Goal: Transaction & Acquisition: Purchase product/service

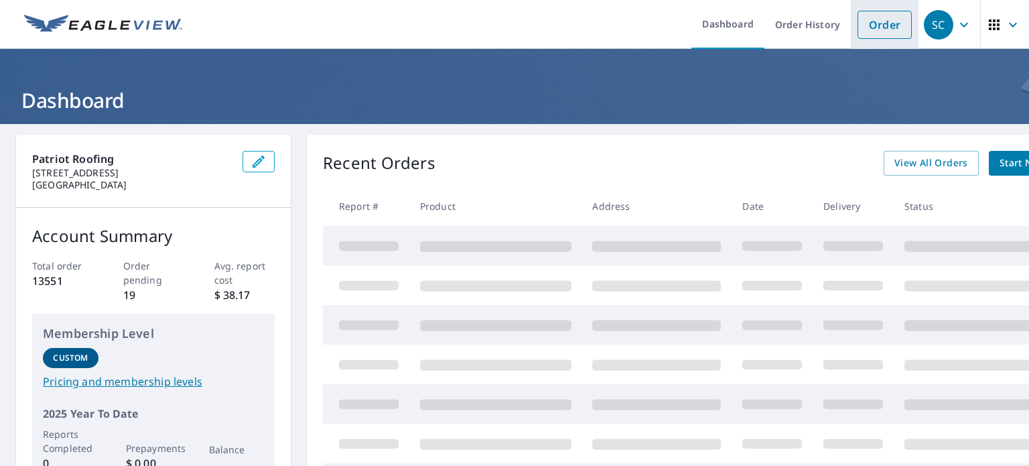
click at [860, 18] on link "Order" at bounding box center [884, 25] width 54 height 28
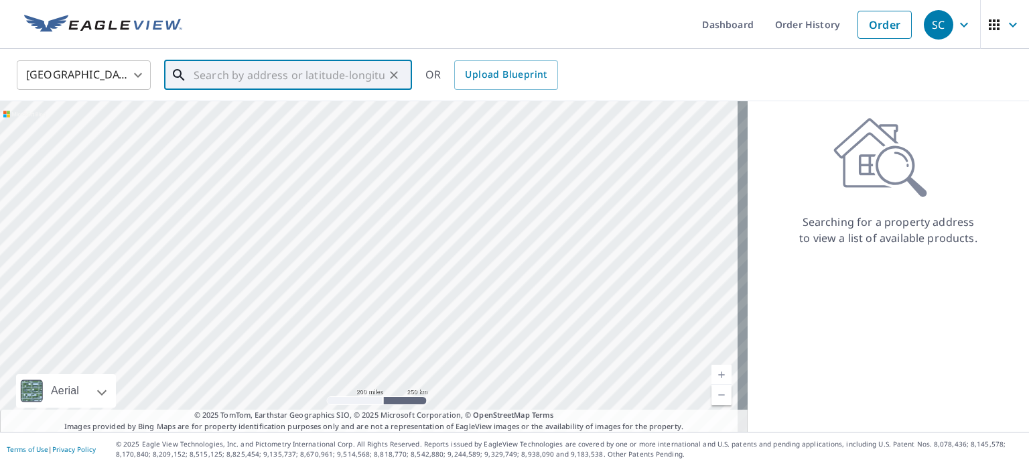
click at [322, 70] on input "text" at bounding box center [289, 75] width 191 height 38
click at [303, 64] on input "7840 13th" at bounding box center [289, 75] width 191 height 38
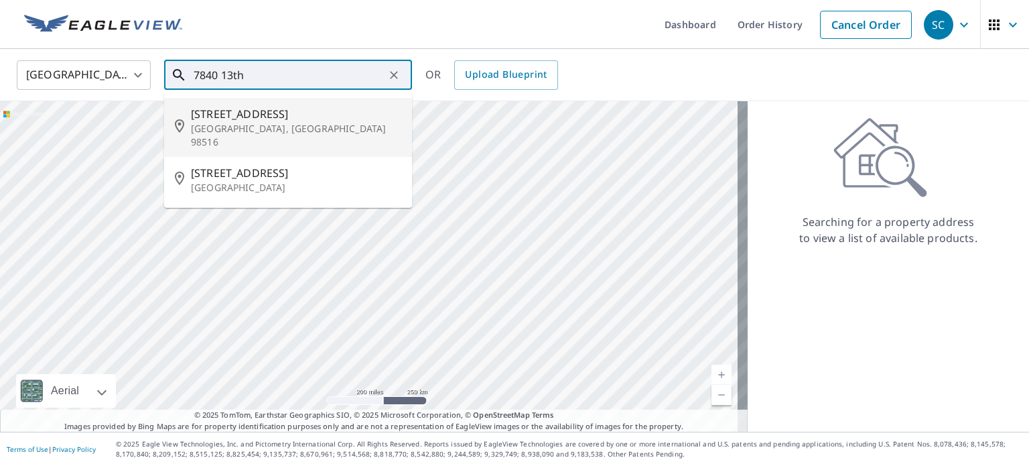
click at [293, 119] on span "[STREET_ADDRESS]" at bounding box center [296, 114] width 210 height 16
type input "[STREET_ADDRESS]"
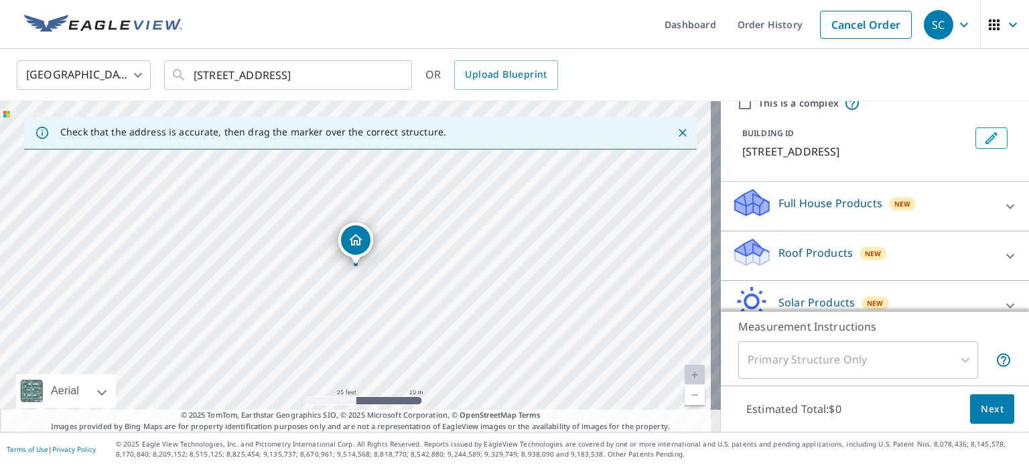
scroll to position [126, 0]
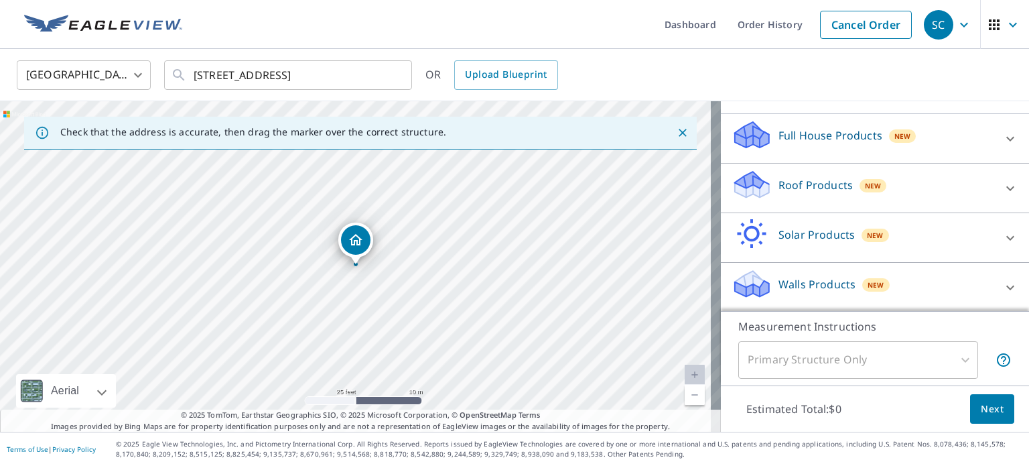
click at [790, 178] on p "Roof Products" at bounding box center [815, 185] width 74 height 16
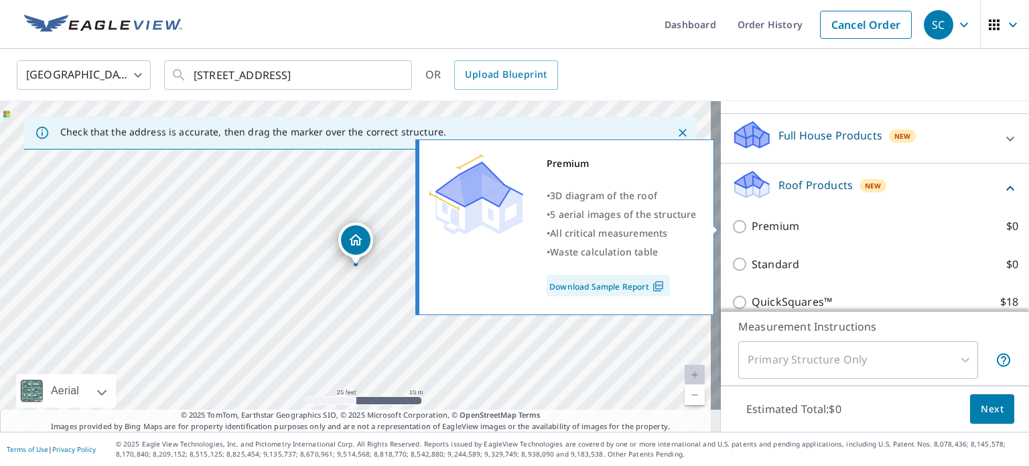
click at [786, 224] on p "Premium" at bounding box center [776, 226] width 48 height 17
click at [752, 224] on input "Premium $0" at bounding box center [741, 226] width 20 height 16
checkbox input "true"
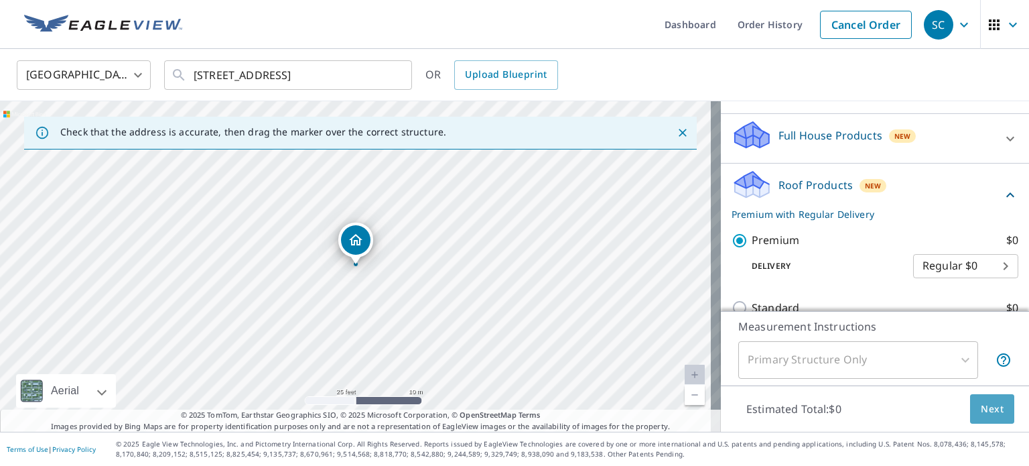
click at [983, 403] on span "Next" at bounding box center [992, 409] width 23 height 17
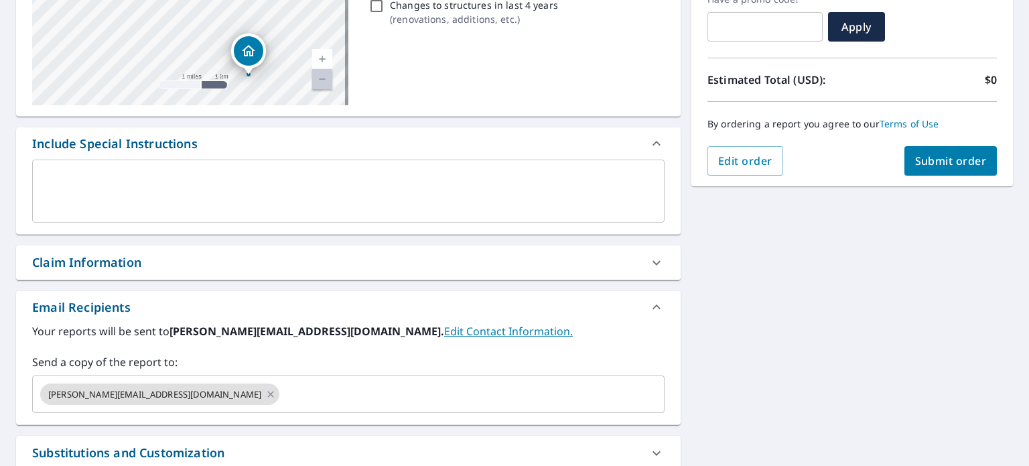
scroll to position [268, 0]
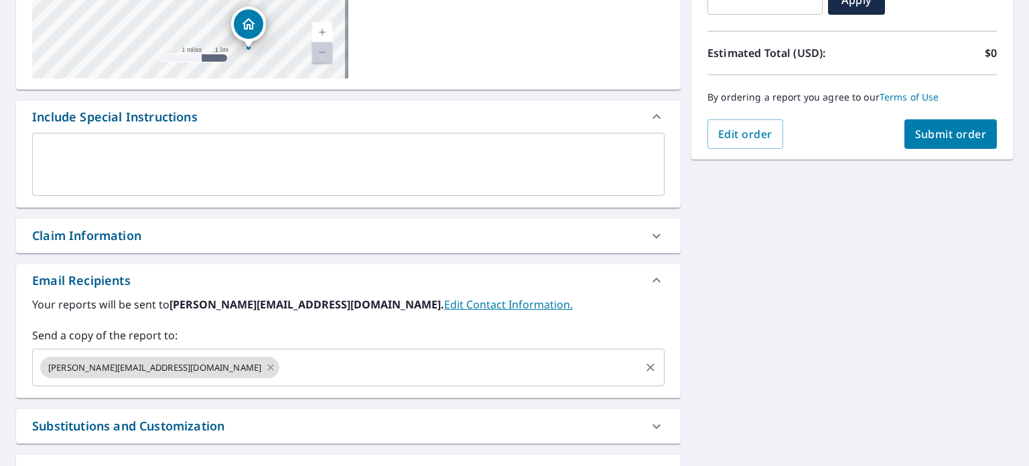
click at [265, 368] on icon at bounding box center [270, 367] width 11 height 15
checkbox input "true"
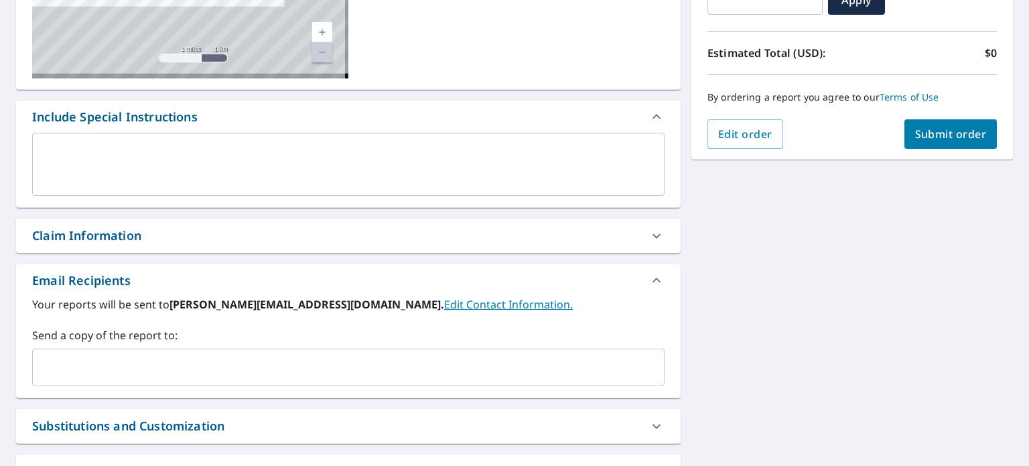
click at [163, 368] on input "text" at bounding box center [338, 366] width 600 height 25
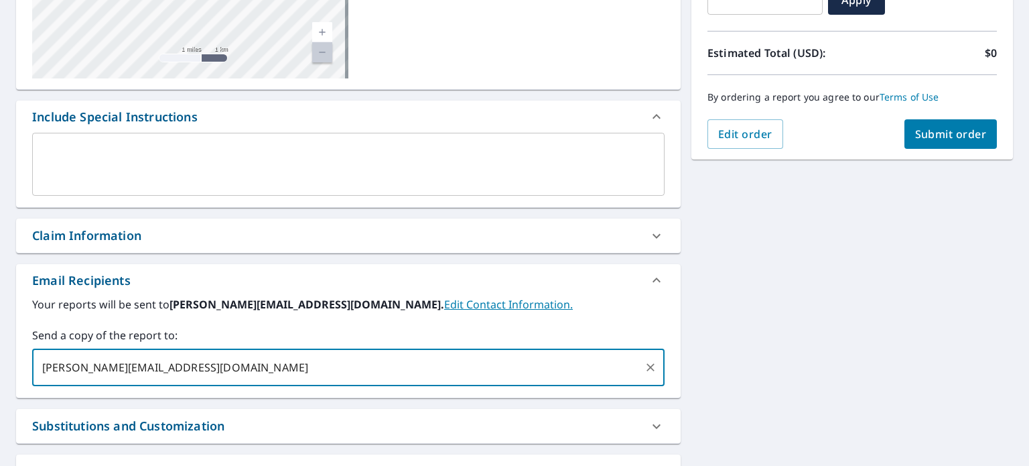
type input "[PERSON_NAME][EMAIL_ADDRESS][DOMAIN_NAME]"
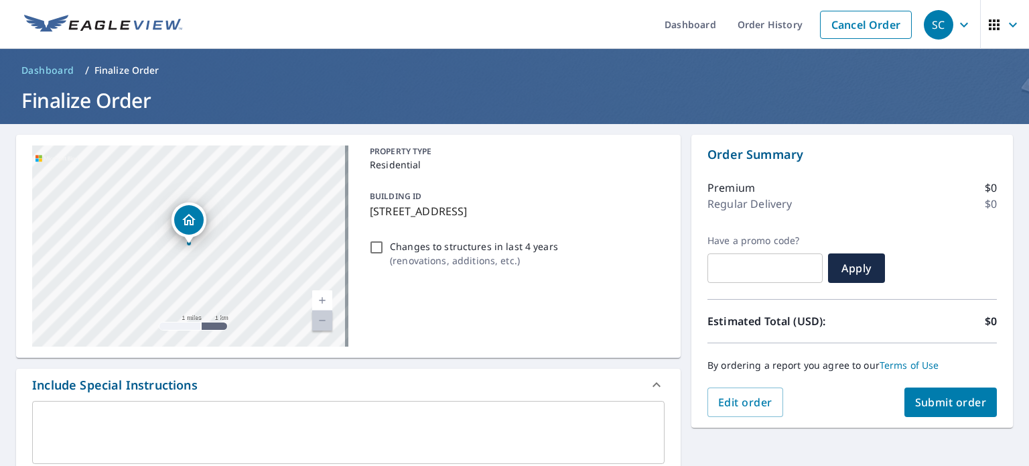
click at [980, 400] on button "Submit order" at bounding box center [950, 401] width 93 height 29
checkbox input "true"
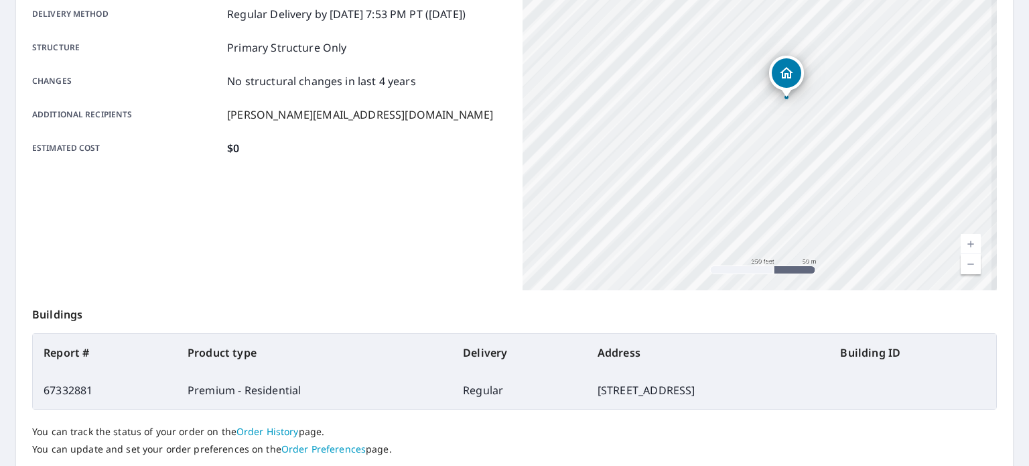
scroll to position [121, 0]
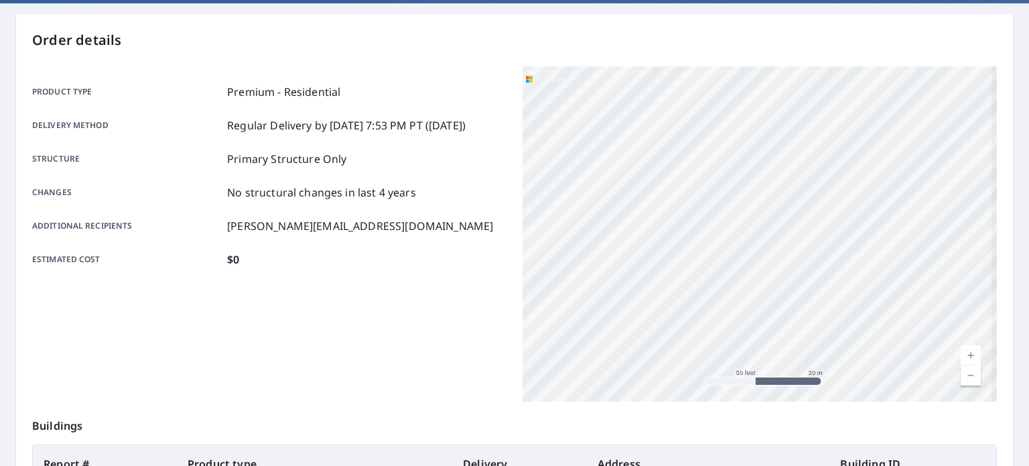
drag, startPoint x: 861, startPoint y: 232, endPoint x: 277, endPoint y: 462, distance: 628.3
click at [277, 462] on div "Order details Product type Premium - Residential Delivery method Regular Delive…" at bounding box center [514, 318] width 997 height 609
click at [378, 415] on p "Buildings" at bounding box center [514, 422] width 965 height 43
drag, startPoint x: 768, startPoint y: 271, endPoint x: 648, endPoint y: 290, distance: 121.4
click at [656, 288] on div "[STREET_ADDRESS]" at bounding box center [759, 233] width 474 height 335
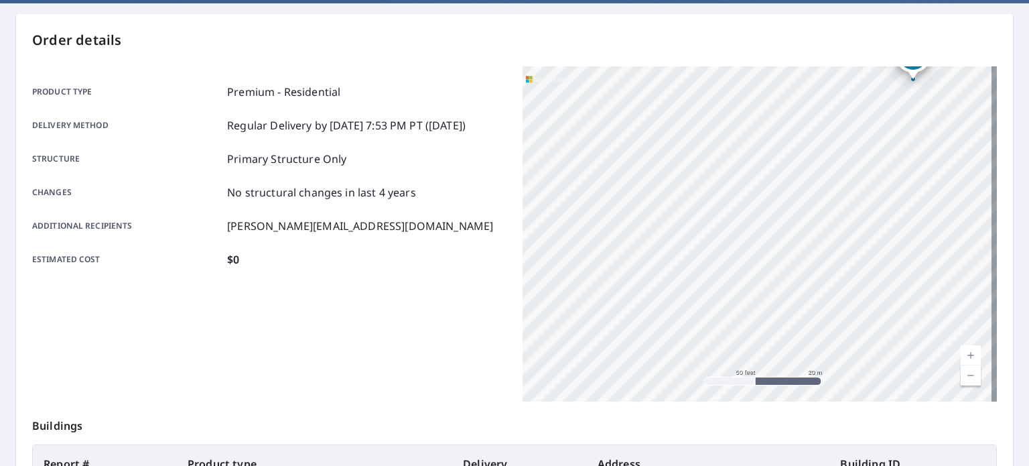
drag, startPoint x: 856, startPoint y: 253, endPoint x: 578, endPoint y: 333, distance: 289.4
click at [578, 333] on div "[STREET_ADDRESS]" at bounding box center [759, 233] width 474 height 335
drag, startPoint x: 884, startPoint y: 168, endPoint x: 745, endPoint y: 322, distance: 206.8
click at [745, 322] on div "[STREET_ADDRESS]" at bounding box center [759, 233] width 474 height 335
drag, startPoint x: 796, startPoint y: 275, endPoint x: 790, endPoint y: 328, distance: 53.3
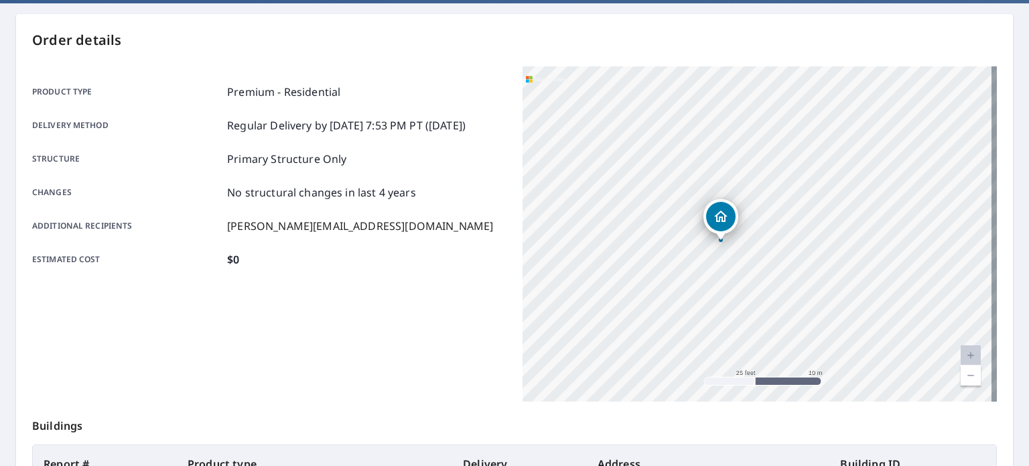
click at [790, 328] on div "[STREET_ADDRESS]" at bounding box center [759, 233] width 474 height 335
